Goal: Information Seeking & Learning: Learn about a topic

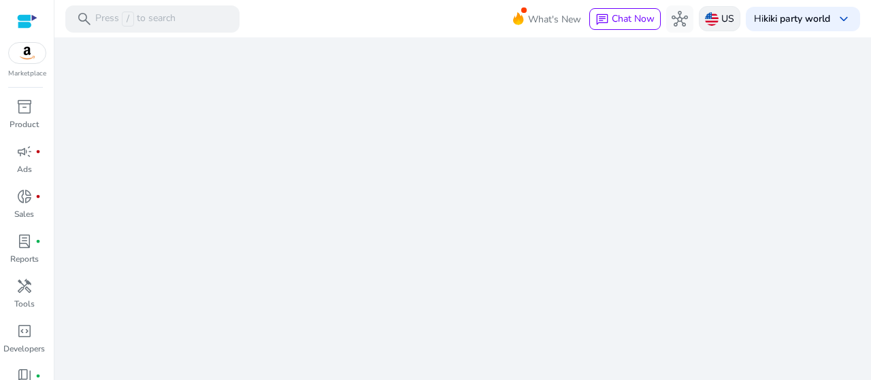
click at [715, 21] on div "US" at bounding box center [719, 18] width 41 height 25
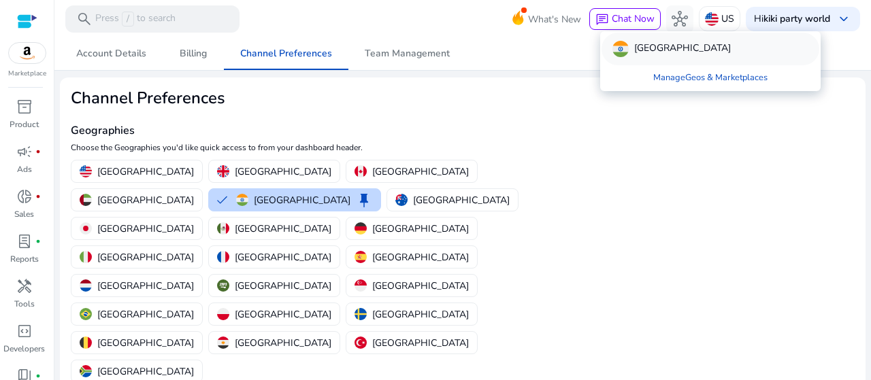
click at [660, 43] on div "[GEOGRAPHIC_DATA]" at bounding box center [710, 49] width 218 height 33
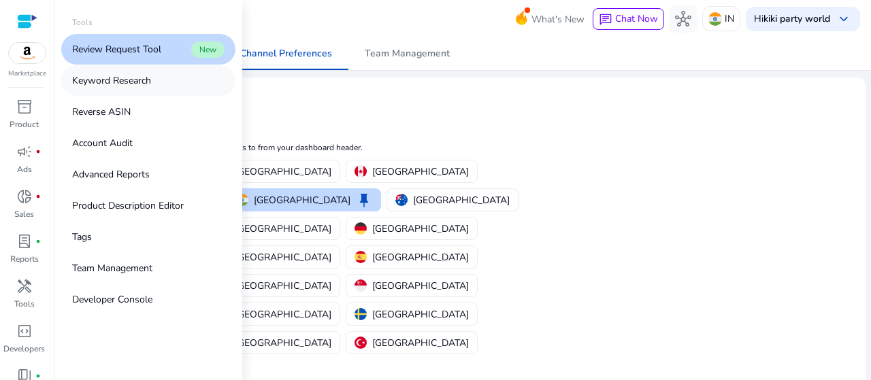
click at [148, 80] on p "Keyword Research" at bounding box center [111, 80] width 79 height 14
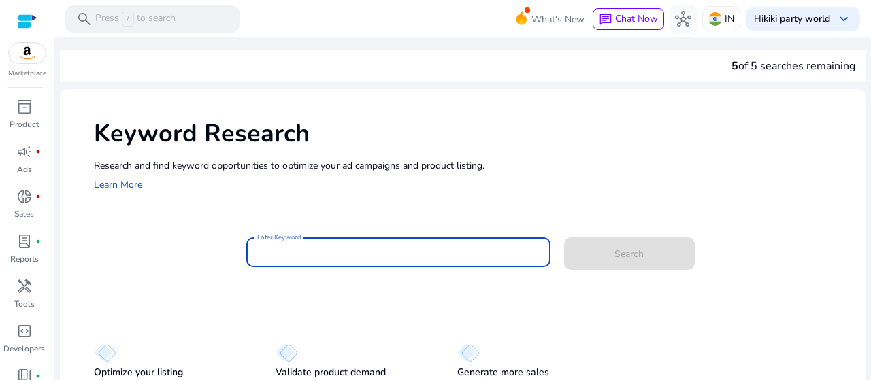
click at [321, 259] on input "Enter Keyword" at bounding box center [398, 252] width 282 height 15
paste input "**********"
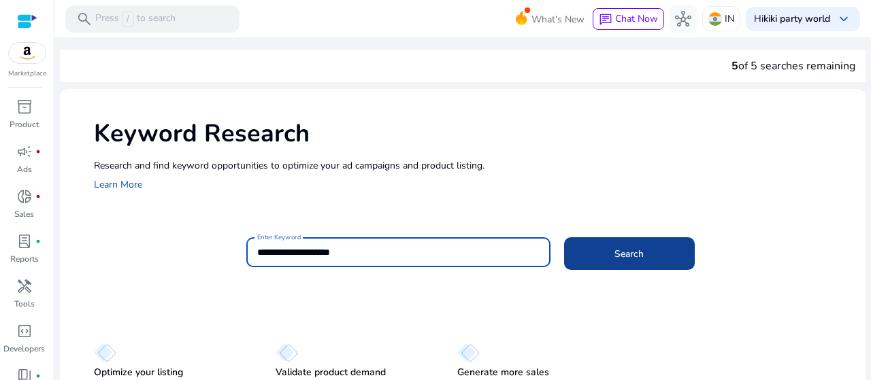
type input "**********"
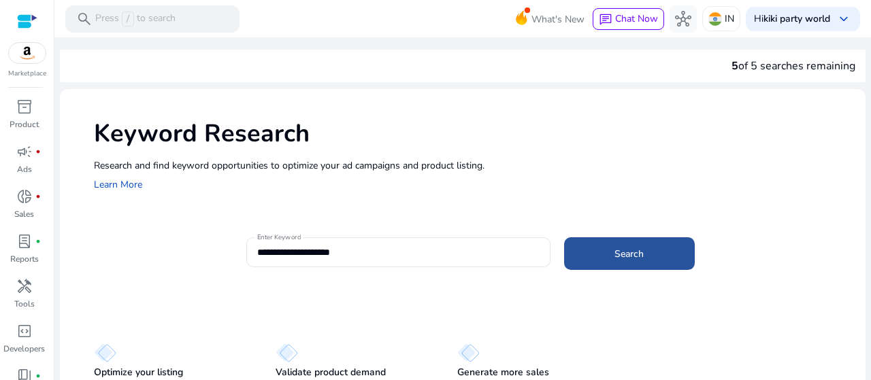
click at [595, 254] on span at bounding box center [629, 253] width 131 height 33
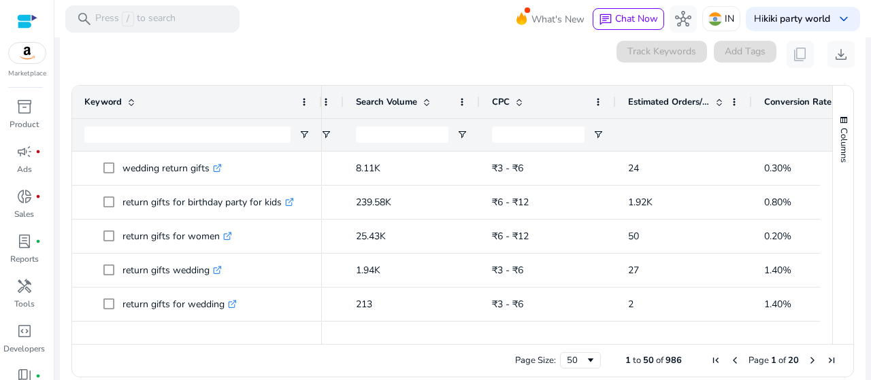
drag, startPoint x: 273, startPoint y: 104, endPoint x: 319, endPoint y: 97, distance: 46.2
click at [319, 97] on div at bounding box center [320, 102] width 5 height 33
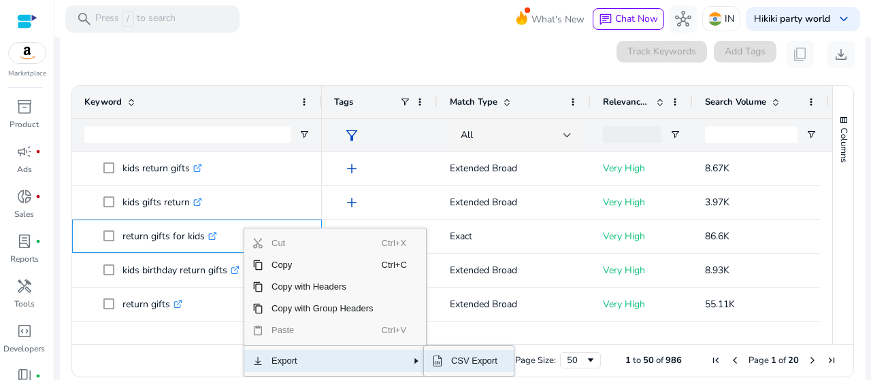
click at [463, 363] on span "CSV Export" at bounding box center [474, 361] width 63 height 22
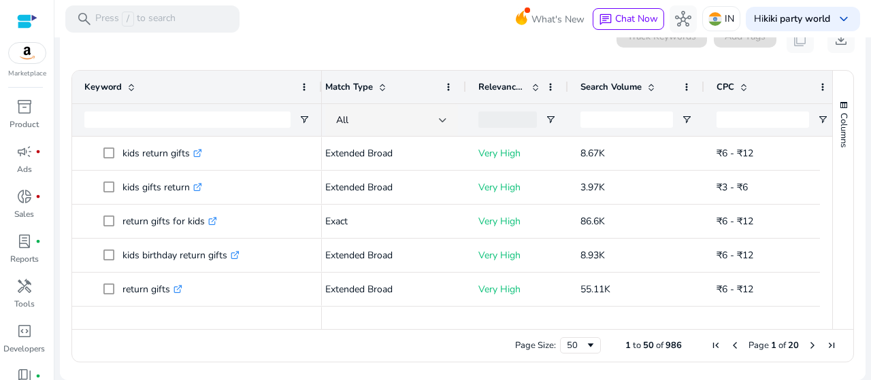
click at [653, 86] on span at bounding box center [650, 87] width 11 height 11
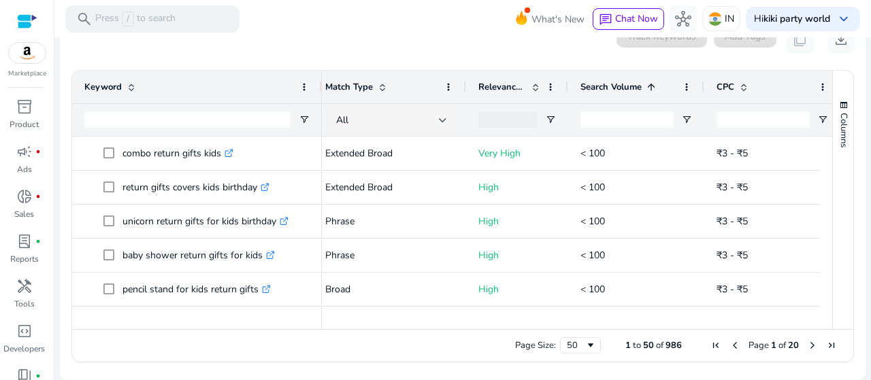
click at [653, 89] on span at bounding box center [650, 87] width 11 height 11
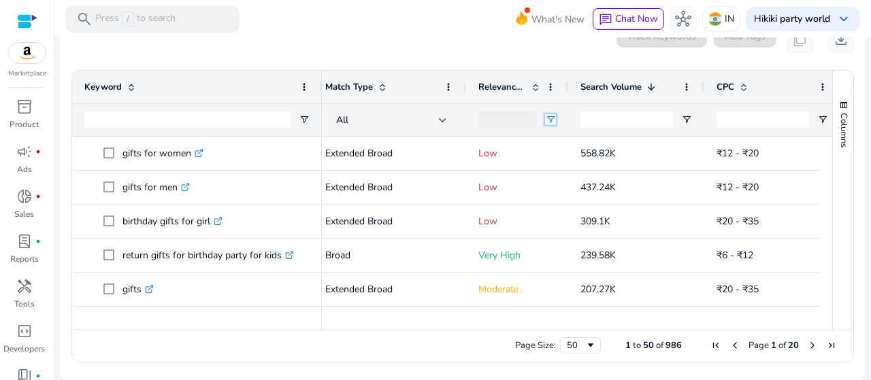
click at [552, 121] on span "Open Filter Menu" at bounding box center [550, 119] width 11 height 11
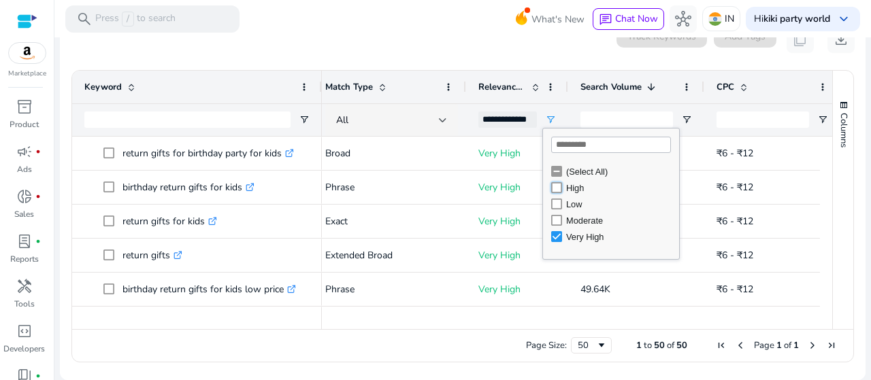
type input "**********"
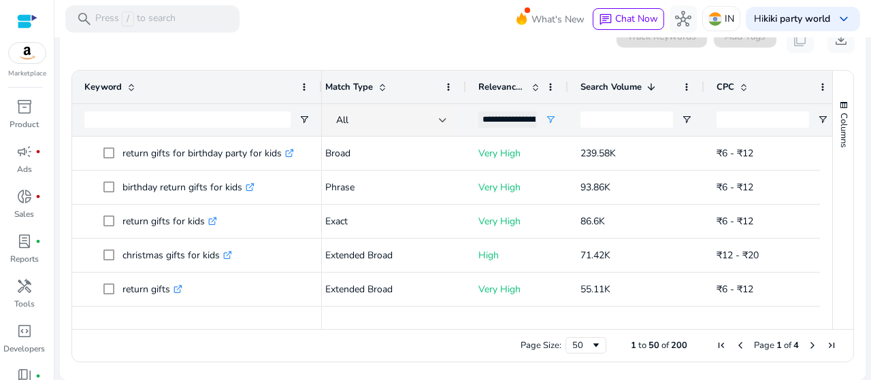
click at [843, 166] on div "Columns" at bounding box center [843, 200] width 20 height 258
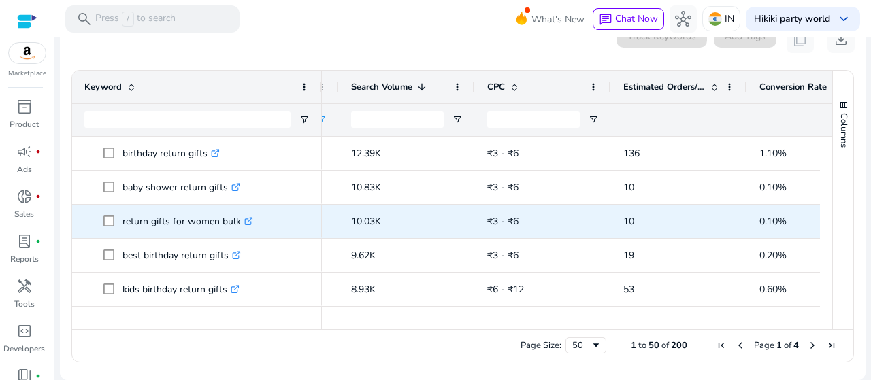
scroll to position [563, 0]
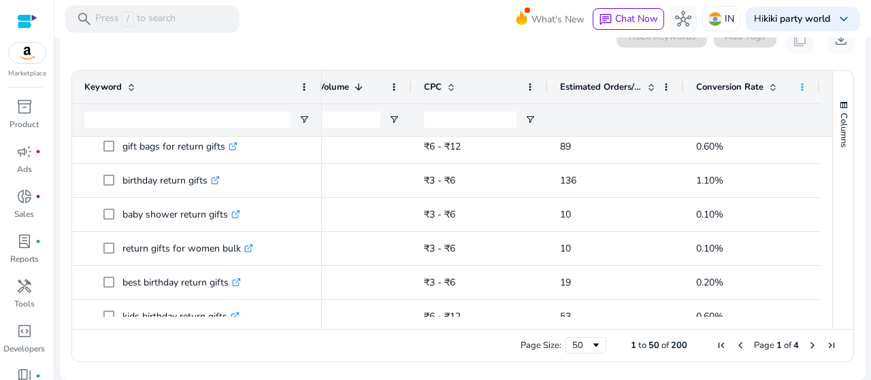
click at [799, 88] on span at bounding box center [801, 87] width 11 height 11
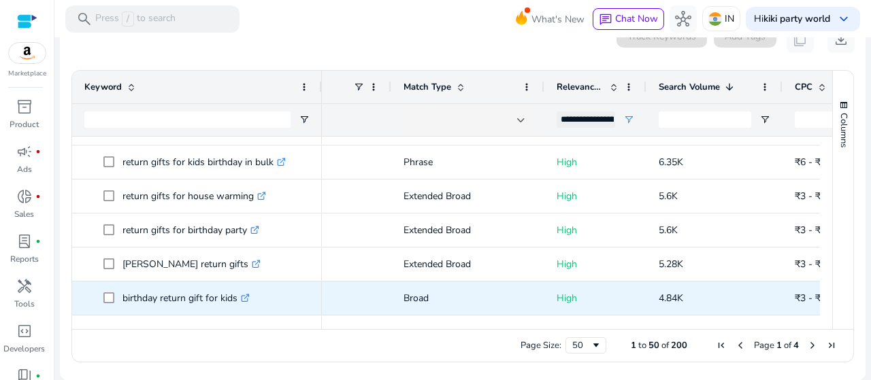
scroll to position [0, 165]
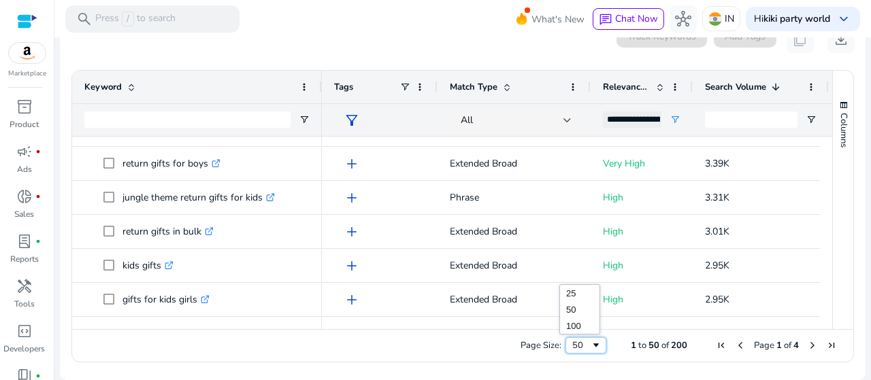
click at [590, 343] on span "Page Size" at bounding box center [595, 345] width 11 height 11
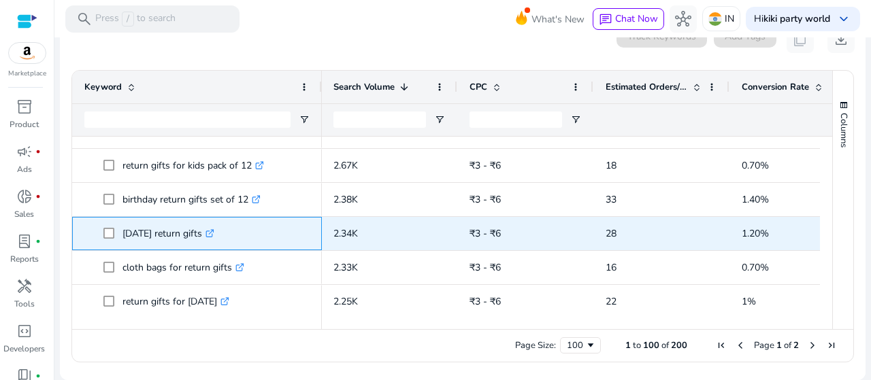
drag, startPoint x: 121, startPoint y: 234, endPoint x: 205, endPoint y: 237, distance: 84.4
click at [205, 237] on span "navratri return gifts .st0{fill:#2c8af8}" at bounding box center [206, 234] width 206 height 28
copy span "[DATE] return gifts"
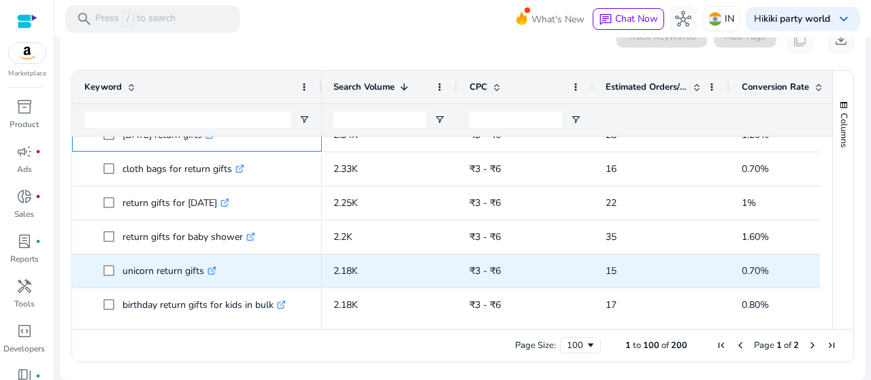
scroll to position [1909, 0]
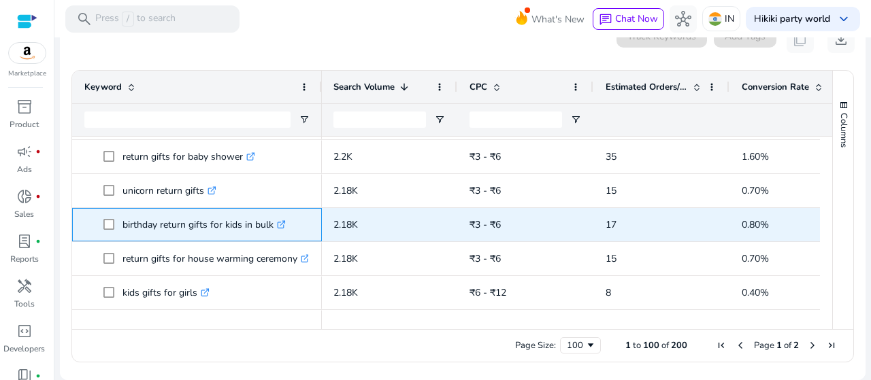
click at [248, 228] on p "birthday return gifts for kids in bulk .st0{fill:#2c8af8}" at bounding box center [203, 225] width 163 height 28
copy p "birthday return gifts for kids in bulk"
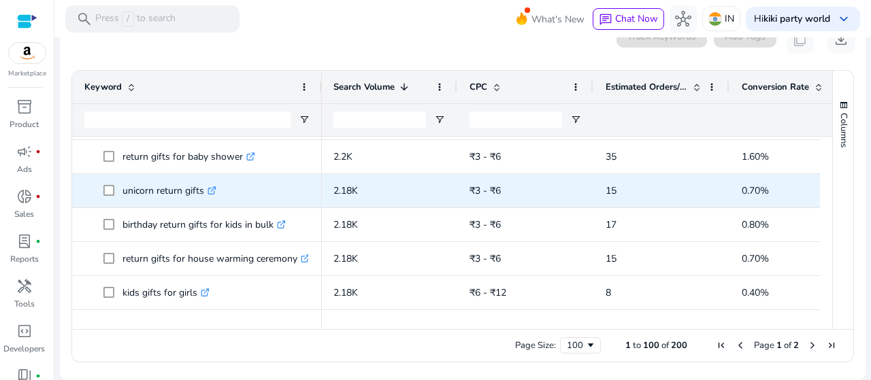
click at [158, 196] on p "unicorn return gifts .st0{fill:#2c8af8}" at bounding box center [169, 191] width 94 height 28
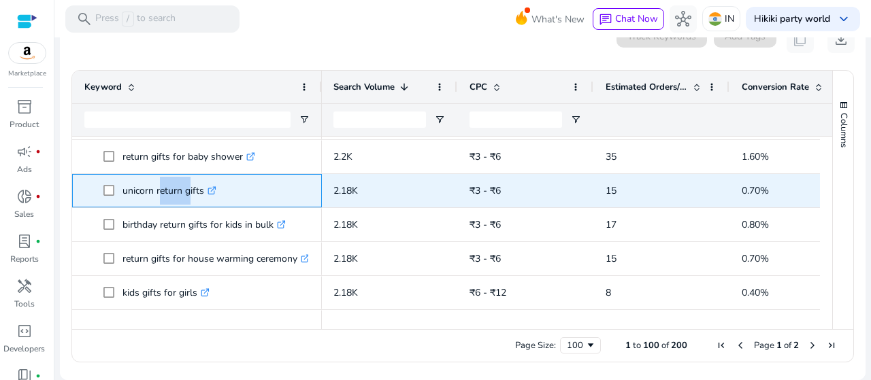
click at [158, 196] on p "unicorn return gifts .st0{fill:#2c8af8}" at bounding box center [169, 191] width 94 height 28
copy p "unicorn return gifts"
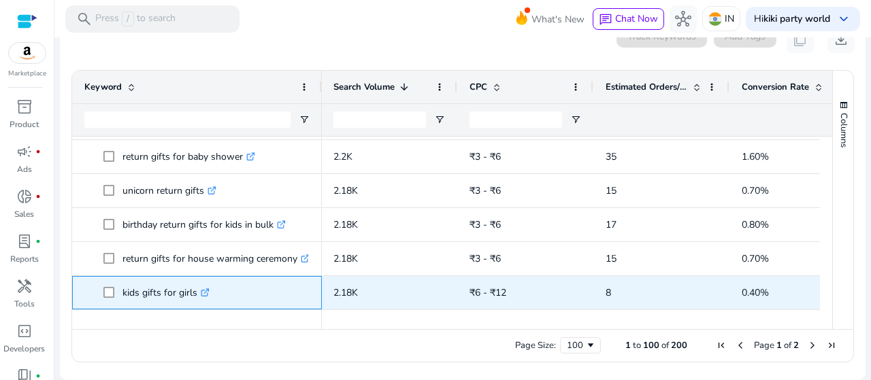
click at [153, 297] on p "kids gifts for girls .st0{fill:#2c8af8}" at bounding box center [165, 293] width 87 height 28
copy p "kids gifts for girls"
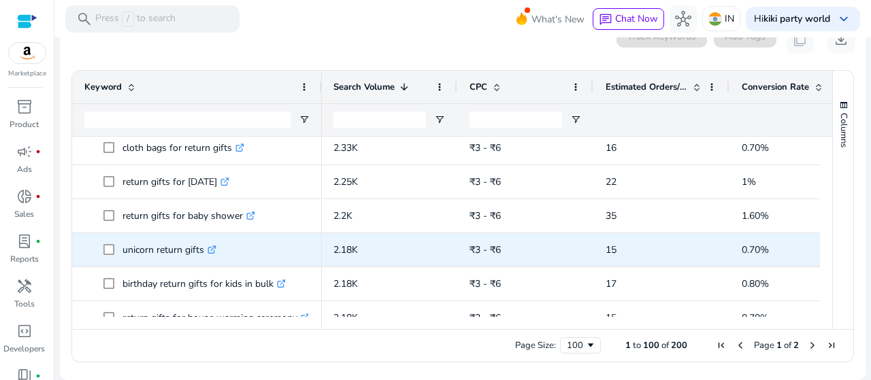
scroll to position [1905, 0]
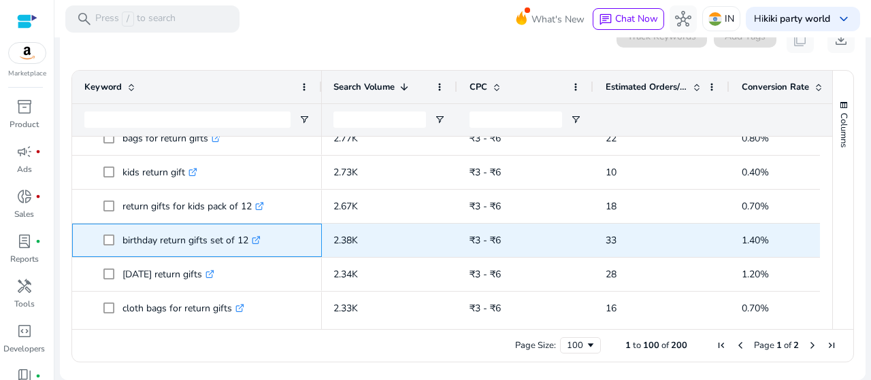
click at [223, 241] on p "birthday return gifts set of 12 .st0{fill:#2c8af8}" at bounding box center [191, 240] width 138 height 28
copy p "birthday return gifts set of 12"
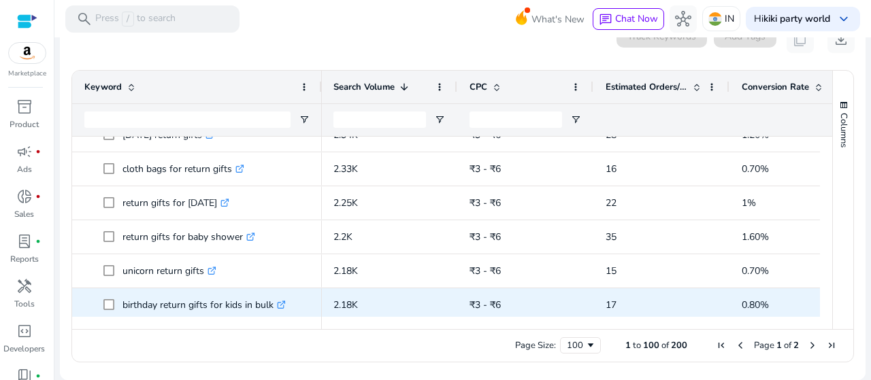
scroll to position [1892, 0]
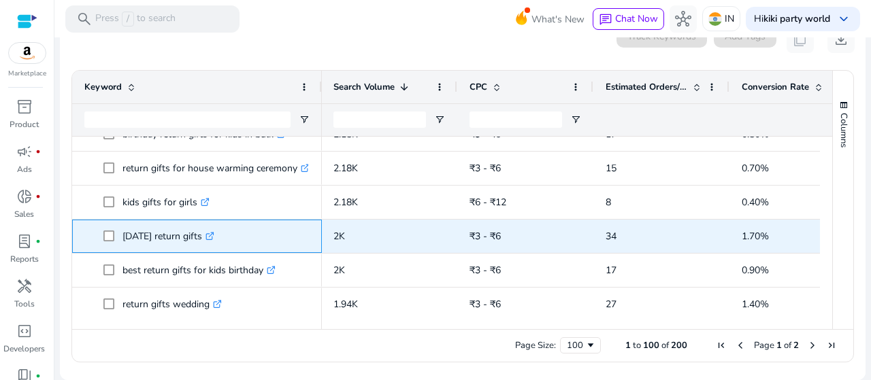
click at [185, 237] on p "diwali return gifts .st0{fill:#2c8af8}" at bounding box center [168, 236] width 92 height 28
copy p "[DATE] return gifts"
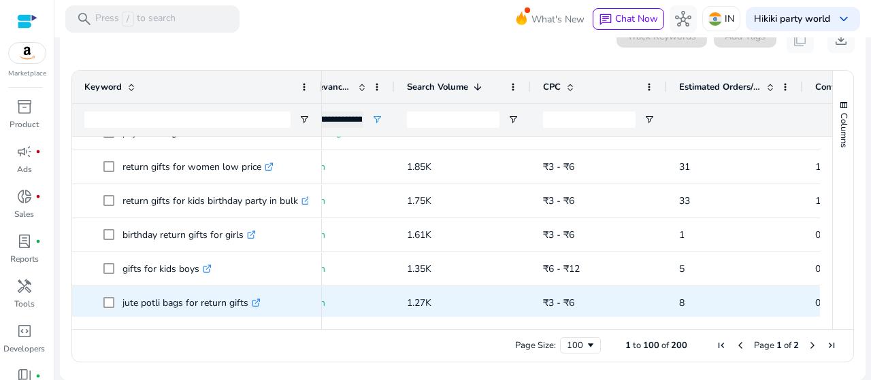
scroll to position [2508, 0]
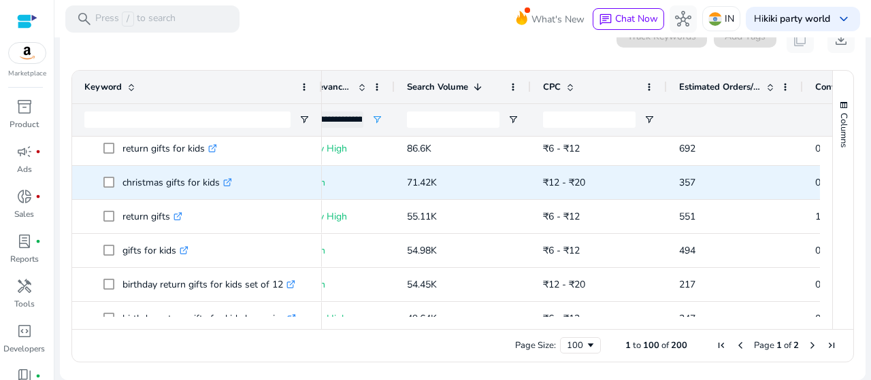
click at [203, 185] on p "christmas gifts for kids .st0{fill:#2c8af8}" at bounding box center [177, 183] width 110 height 28
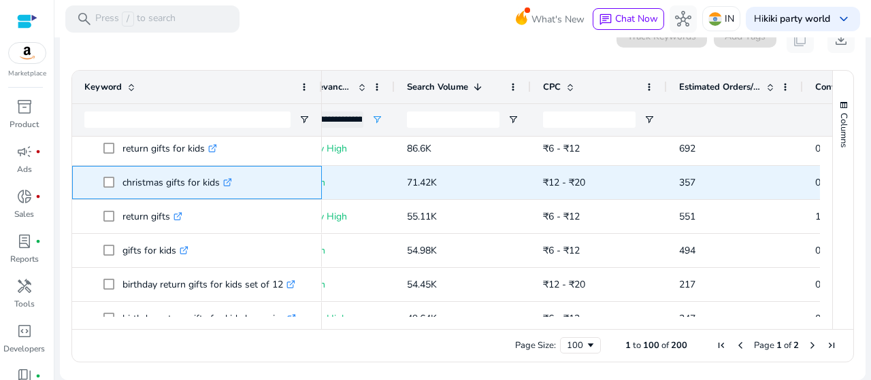
click at [203, 185] on p "christmas gifts for kids .st0{fill:#2c8af8}" at bounding box center [177, 183] width 110 height 28
copy p "christmas gifts for kids"
